Goal: Task Accomplishment & Management: Manage account settings

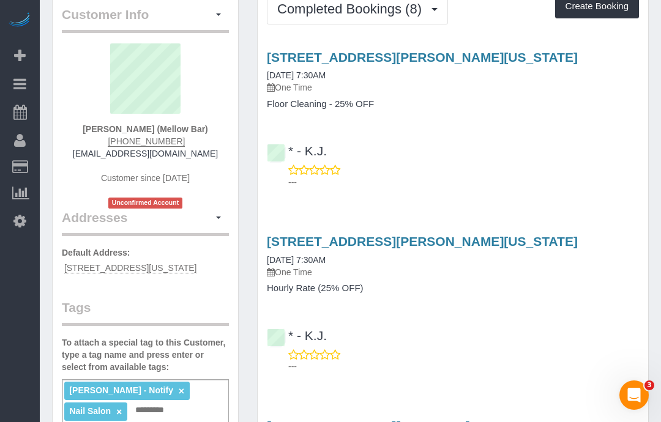
scroll to position [62, 0]
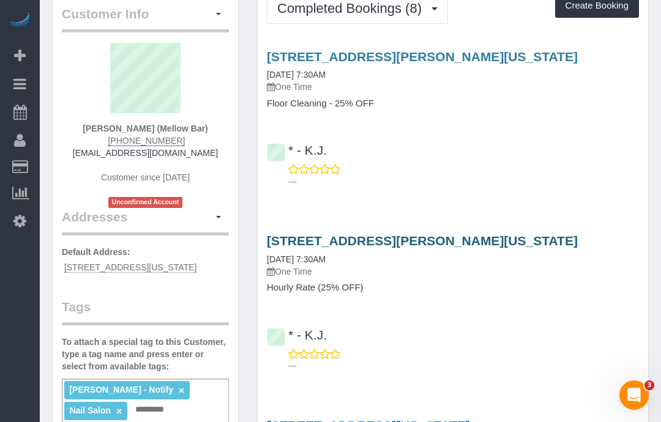
click at [295, 241] on link "[STREET_ADDRESS][PERSON_NAME][US_STATE]" at bounding box center [422, 241] width 311 height 14
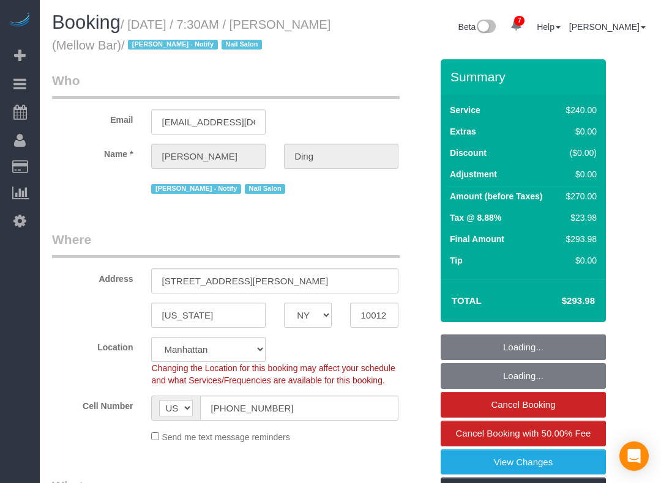
select select "NY"
select select "2"
select select "120"
select select "number:89"
select select "number:90"
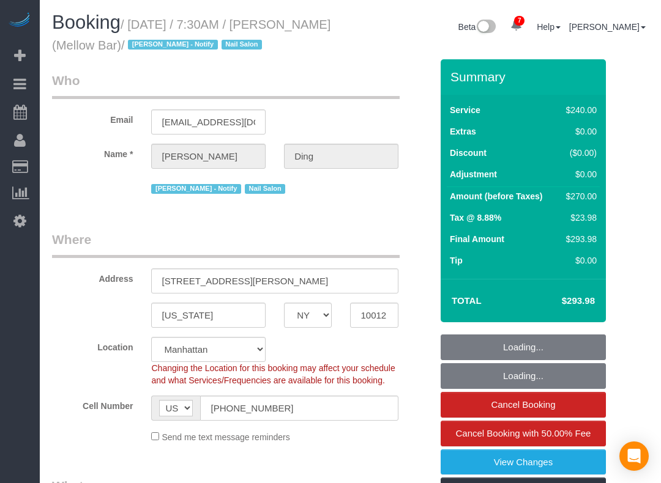
select select "number:15"
select select "number:5"
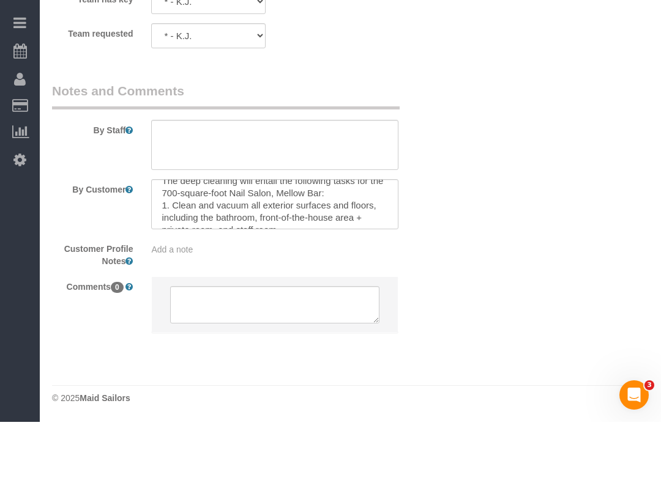
scroll to position [75, 0]
click at [168, 240] on textarea at bounding box center [274, 265] width 246 height 50
click at [166, 240] on textarea at bounding box center [274, 265] width 246 height 50
click at [158, 240] on textarea at bounding box center [274, 265] width 246 height 50
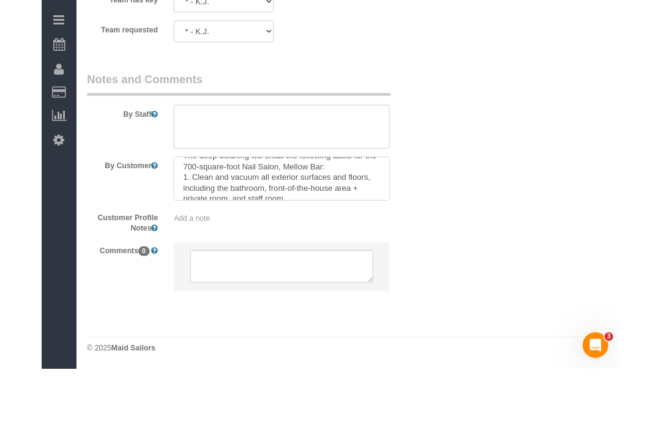
scroll to position [1587, 0]
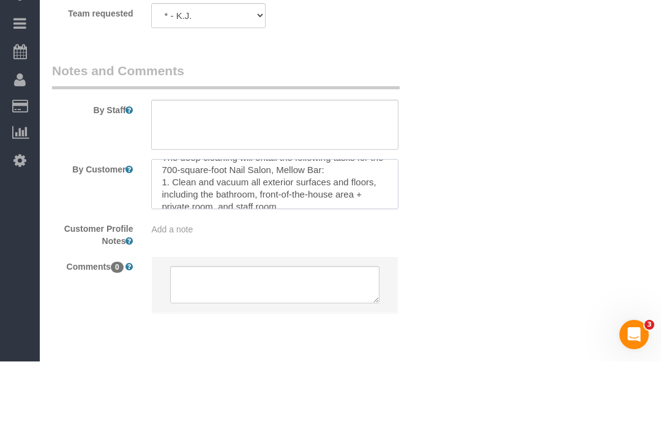
click at [161, 220] on textarea at bounding box center [274, 245] width 246 height 50
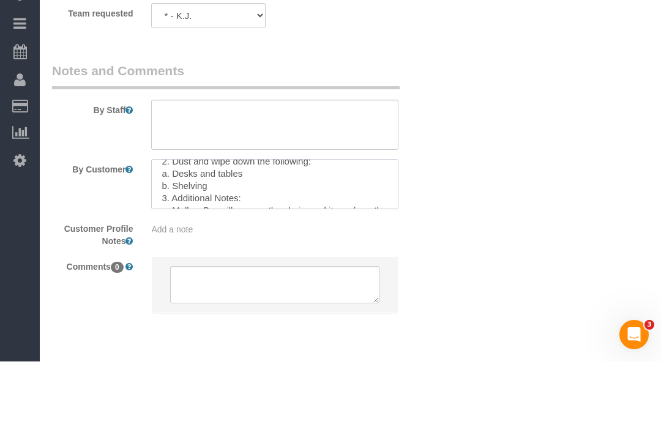
scroll to position [207, 0]
